Goal: Information Seeking & Learning: Learn about a topic

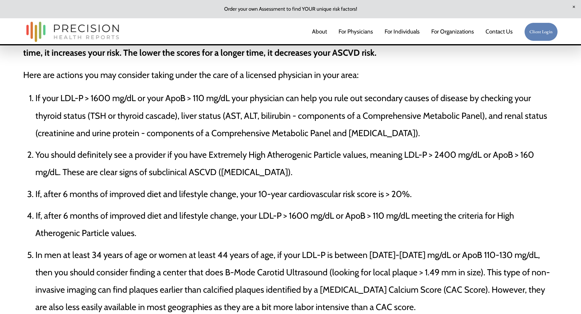
scroll to position [1981, 0]
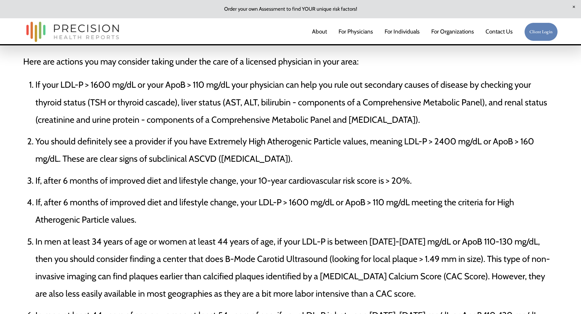
click at [388, 35] on link "For Individuals" at bounding box center [401, 32] width 35 height 13
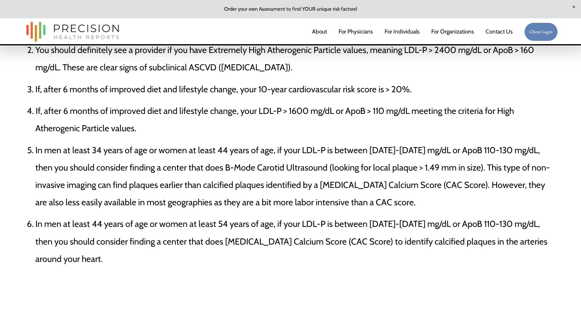
scroll to position [2103, 0]
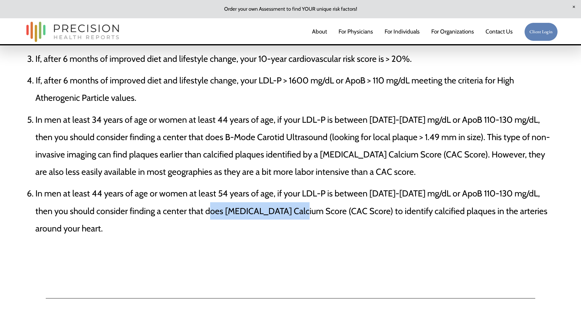
drag, startPoint x: 207, startPoint y: 218, endPoint x: 297, endPoint y: 223, distance: 90.1
click at [297, 223] on p "In men at least 44 years of age or women at least 54 years of age, if your LDL‐…" at bounding box center [296, 211] width 522 height 52
copy p "[MEDICAL_DATA] Calcium"
click at [461, 140] on p "In men at least 34 years of age or women at least 44 years of age, if your LDL‐…" at bounding box center [296, 146] width 522 height 70
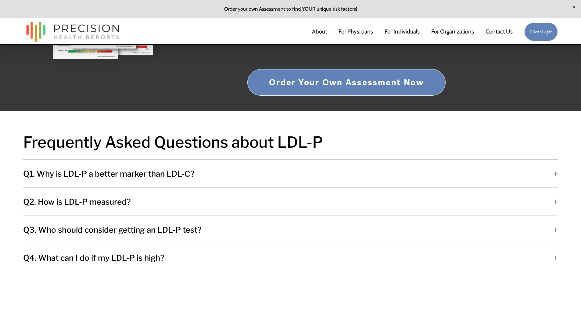
scroll to position [2499, 0]
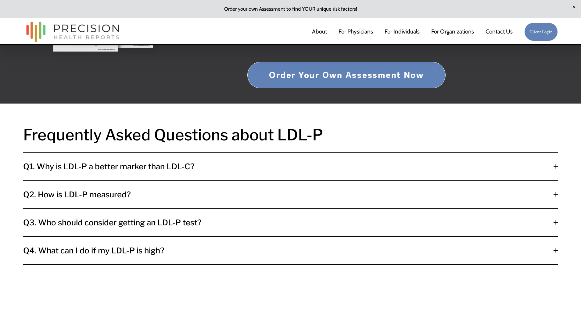
click at [513, 180] on button "Q1. Why is LDL-P a better marker than LDL-C?" at bounding box center [290, 167] width 534 height 28
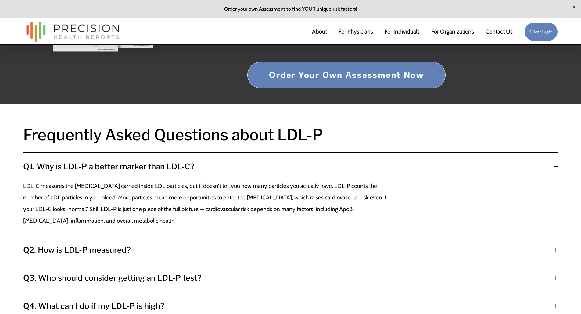
click at [460, 251] on button "Q2. How is LDL-P measured?" at bounding box center [290, 250] width 534 height 28
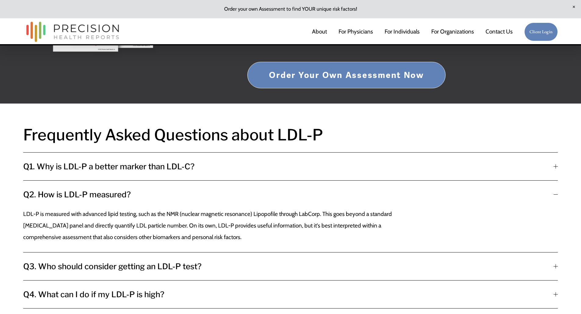
click at [555, 169] on div at bounding box center [555, 167] width 0 height 4
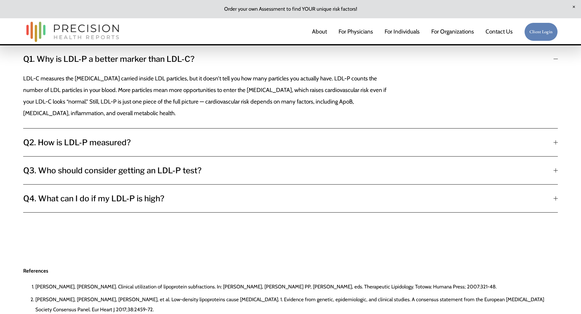
scroll to position [2621, 0]
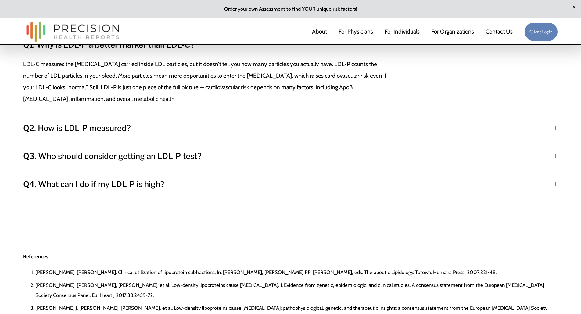
click at [554, 130] on div at bounding box center [555, 128] width 4 height 4
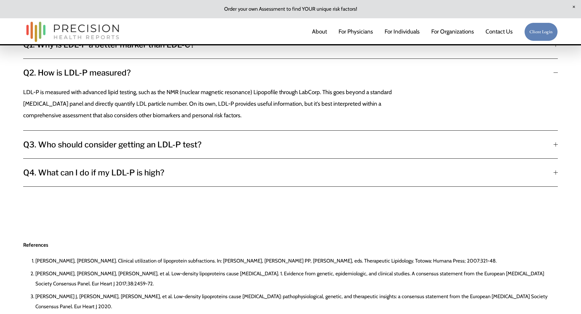
click at [551, 149] on span "Q3. Who should consider getting an LDL-P test?" at bounding box center [288, 144] width 530 height 9
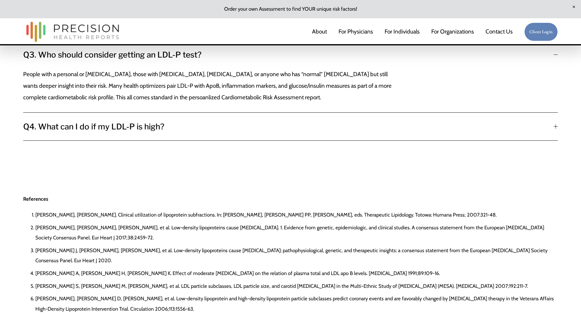
scroll to position [2713, 0]
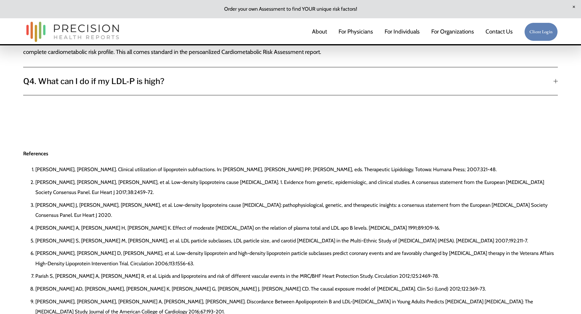
click at [556, 84] on div at bounding box center [555, 81] width 4 height 4
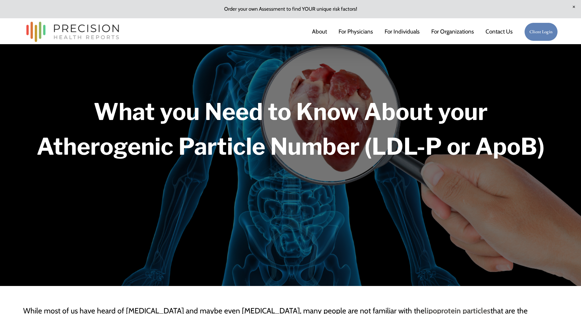
scroll to position [0, 0]
